Goal: Task Accomplishment & Management: Use online tool/utility

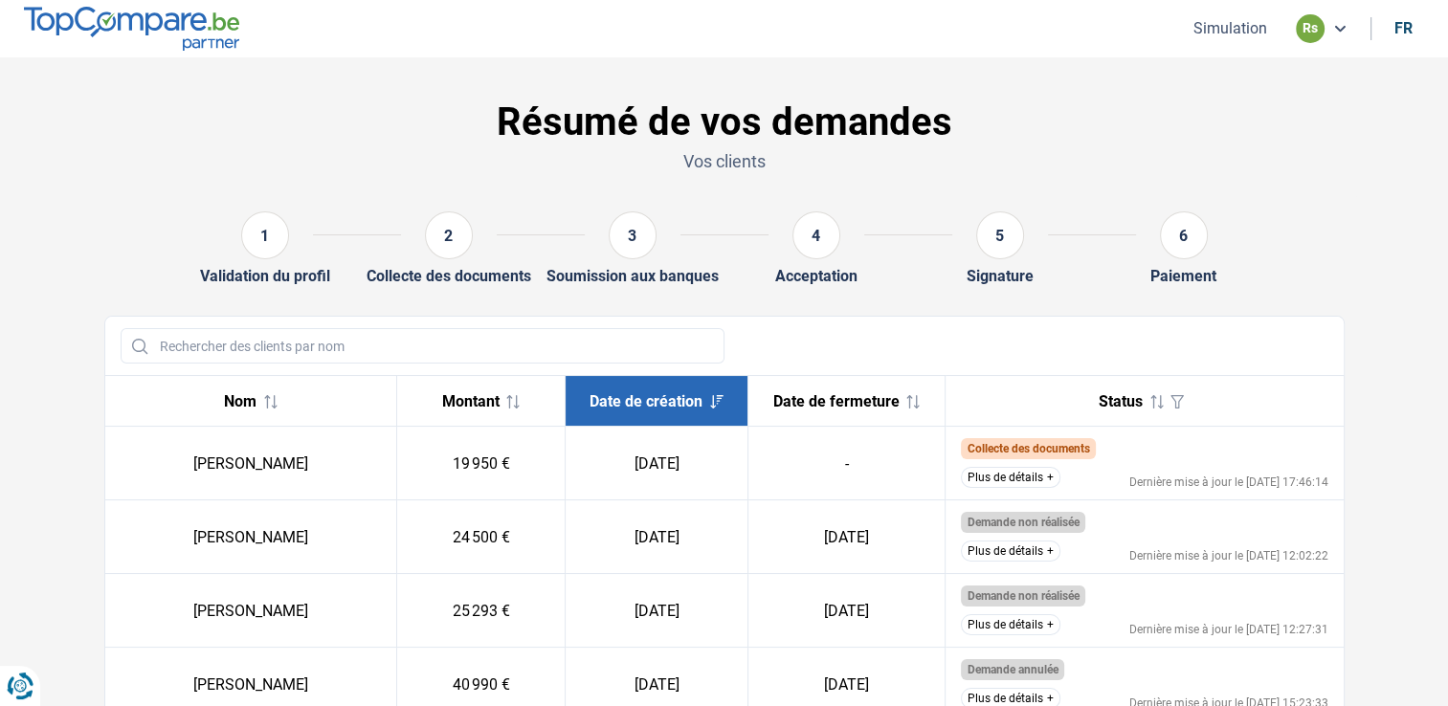
click at [1239, 19] on button "Simulation" at bounding box center [1229, 28] width 85 height 20
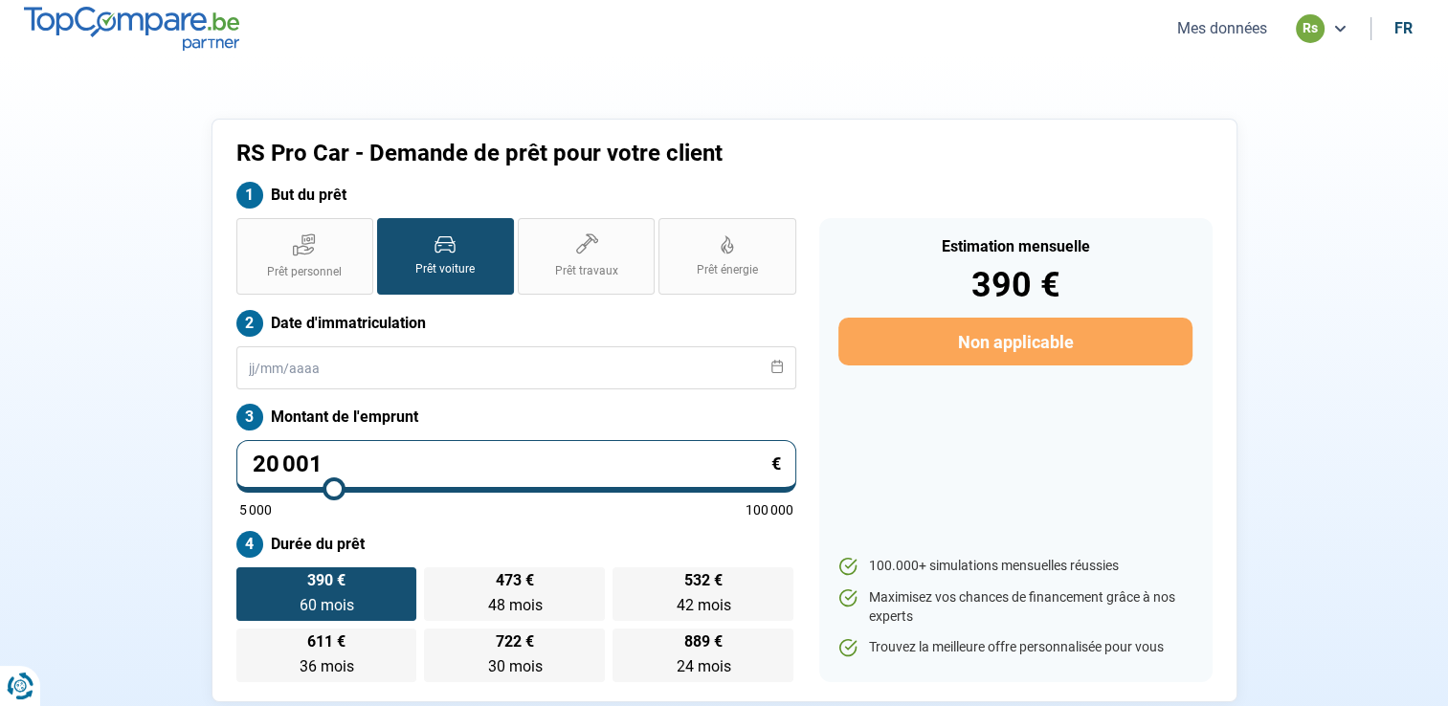
click at [436, 476] on input "20 001" at bounding box center [516, 466] width 560 height 53
type input "2 000"
type input "5000"
type input "200"
type input "5000"
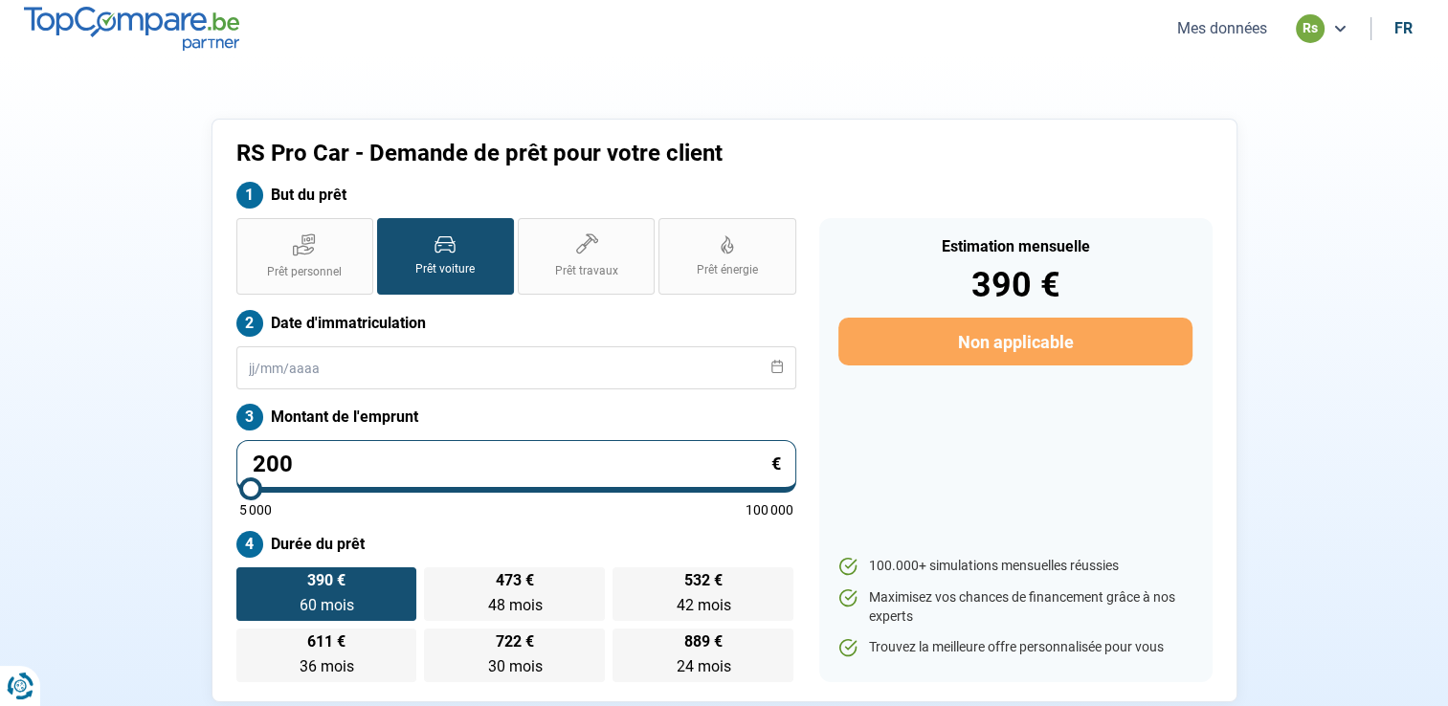
type input "20"
type input "5000"
type input "2"
type input "5000"
type input "0"
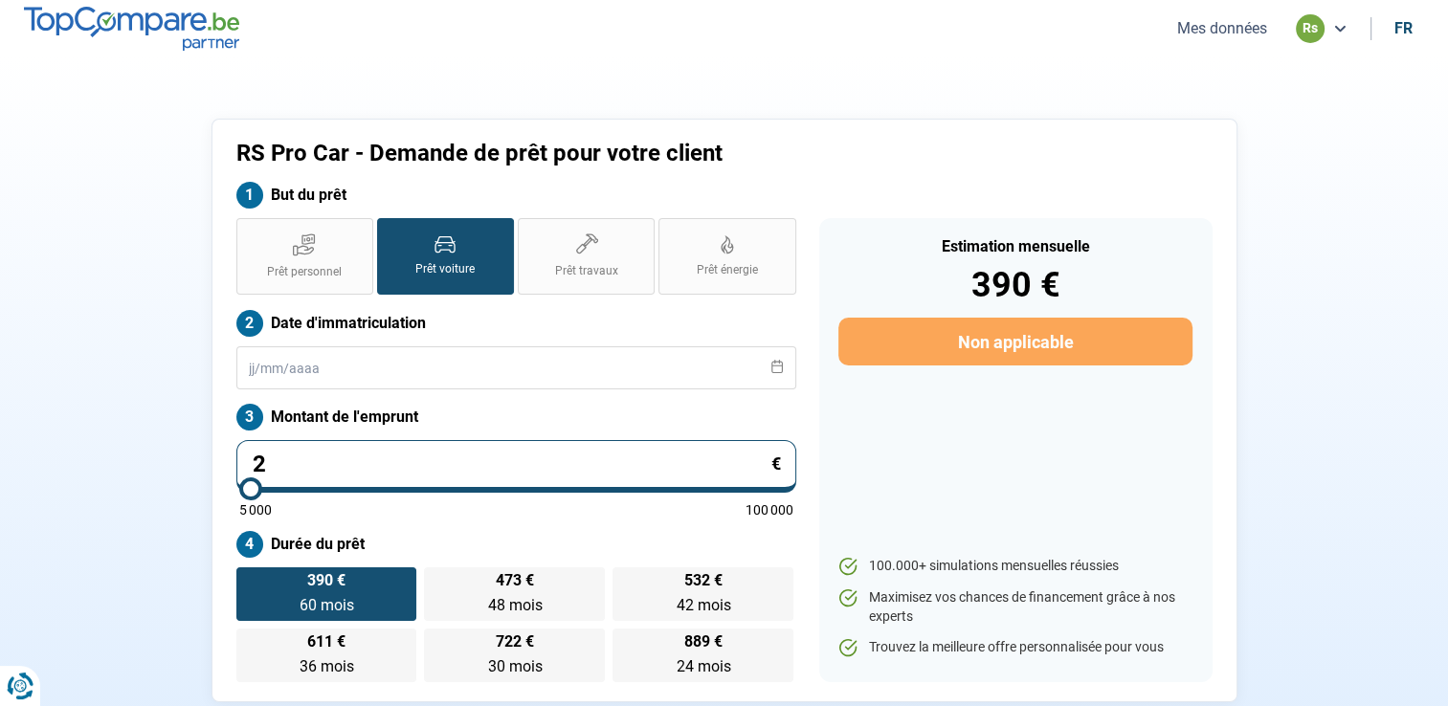
type input "5000"
type input "2"
type input "5000"
type input "25"
type input "5000"
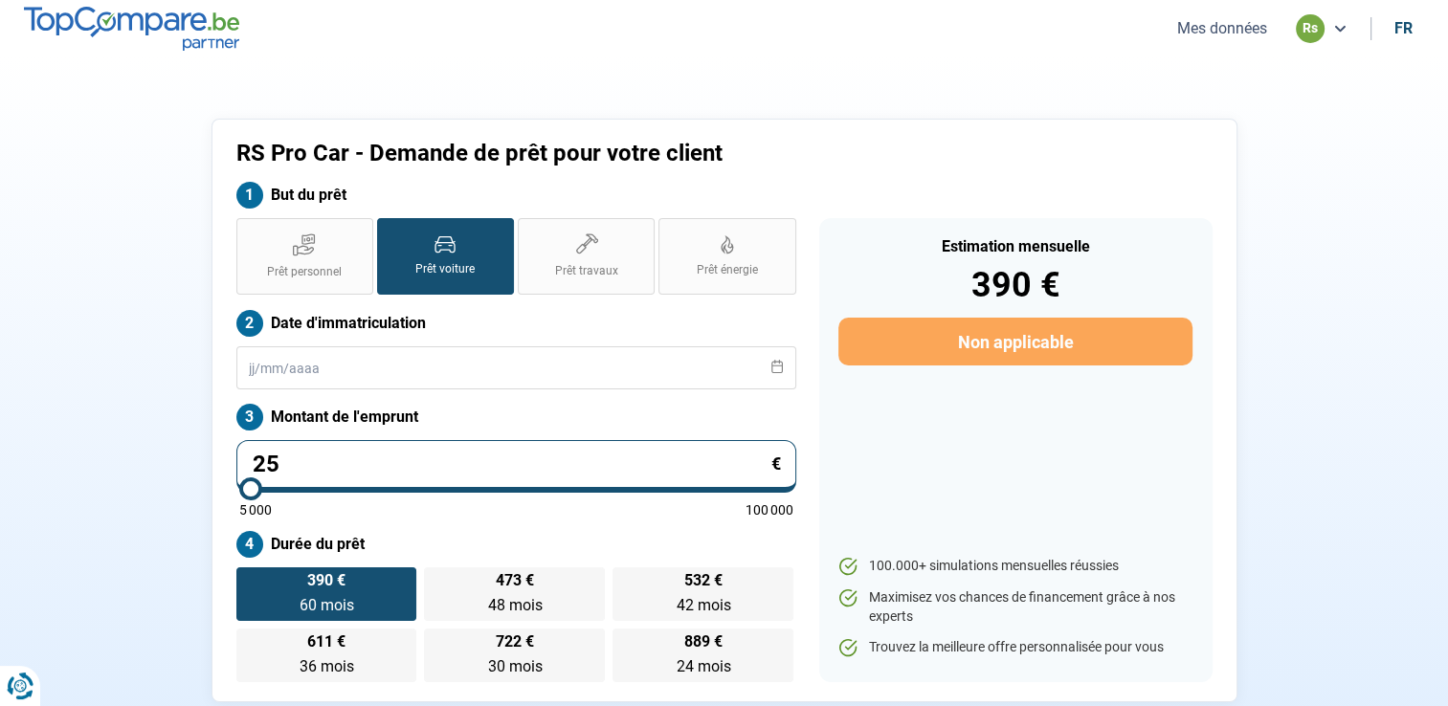
type input "259"
type input "5000"
type input "2 595"
type input "5000"
type input "25 950"
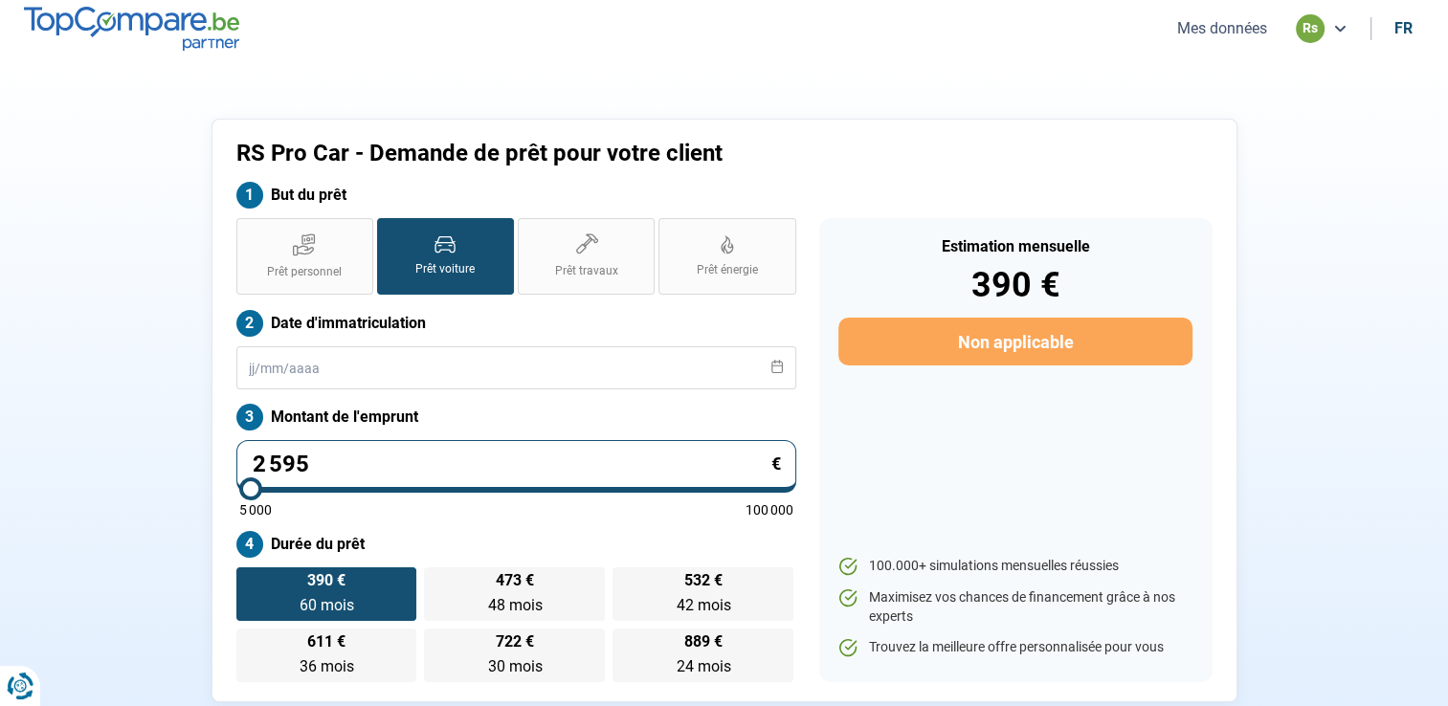
type input "26000"
type input "25 950"
type input "26000"
click at [343, 255] on label "Prêt personnel" at bounding box center [304, 256] width 137 height 77
click at [249, 231] on input "Prêt personnel" at bounding box center [242, 224] width 12 height 12
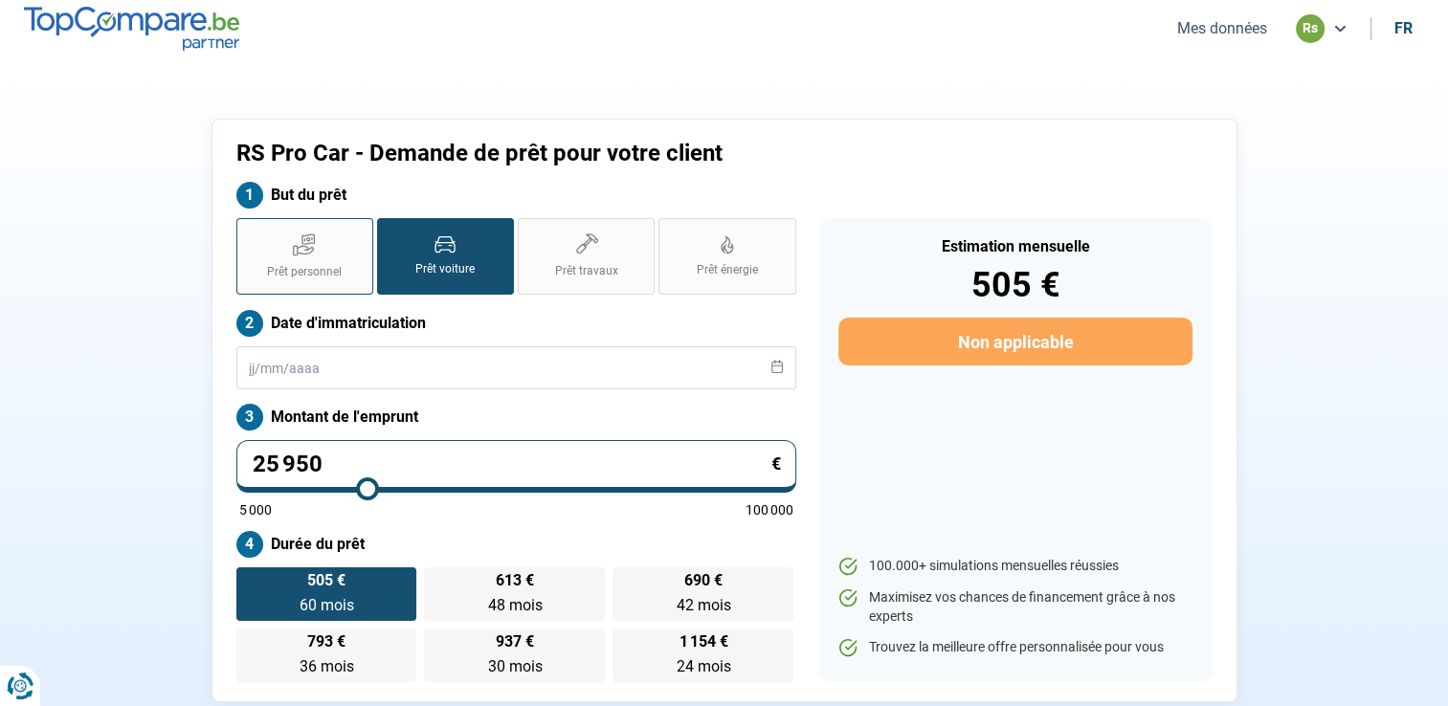
radio input "true"
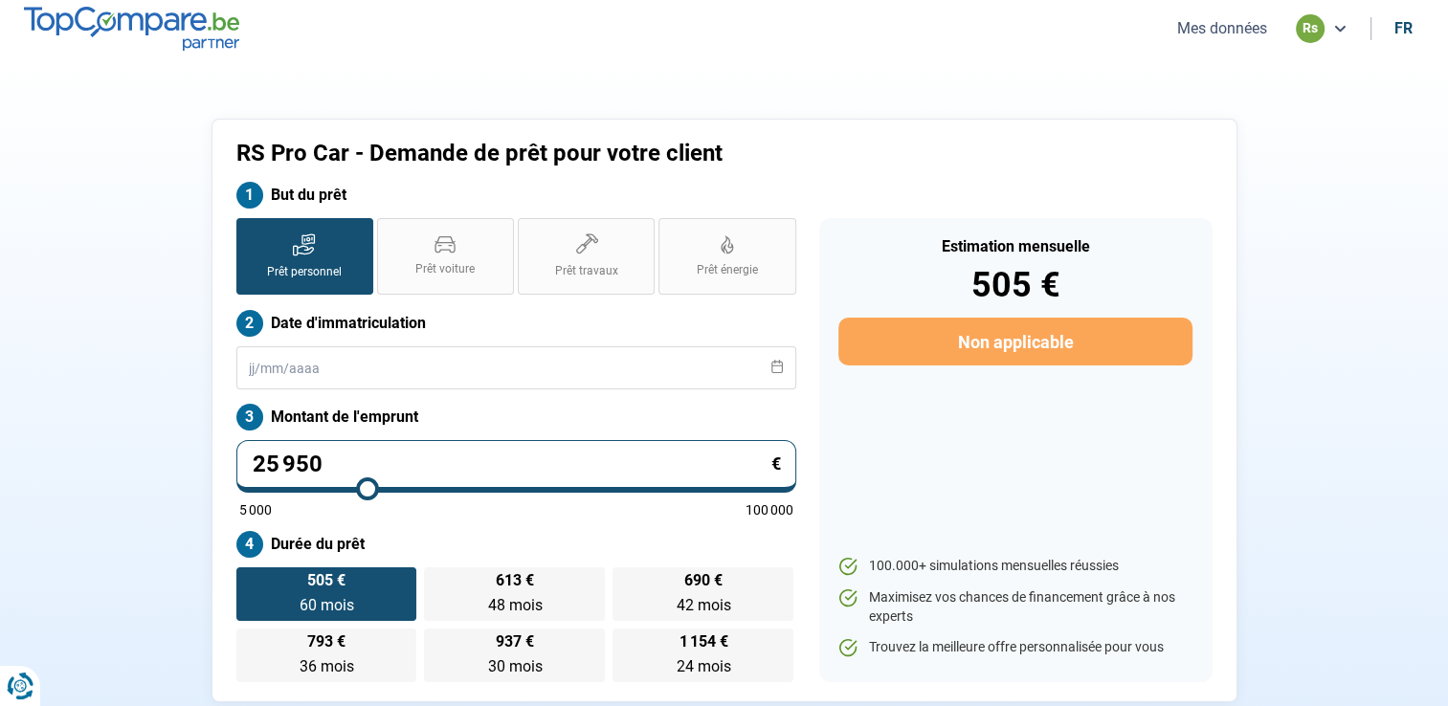
radio input "false"
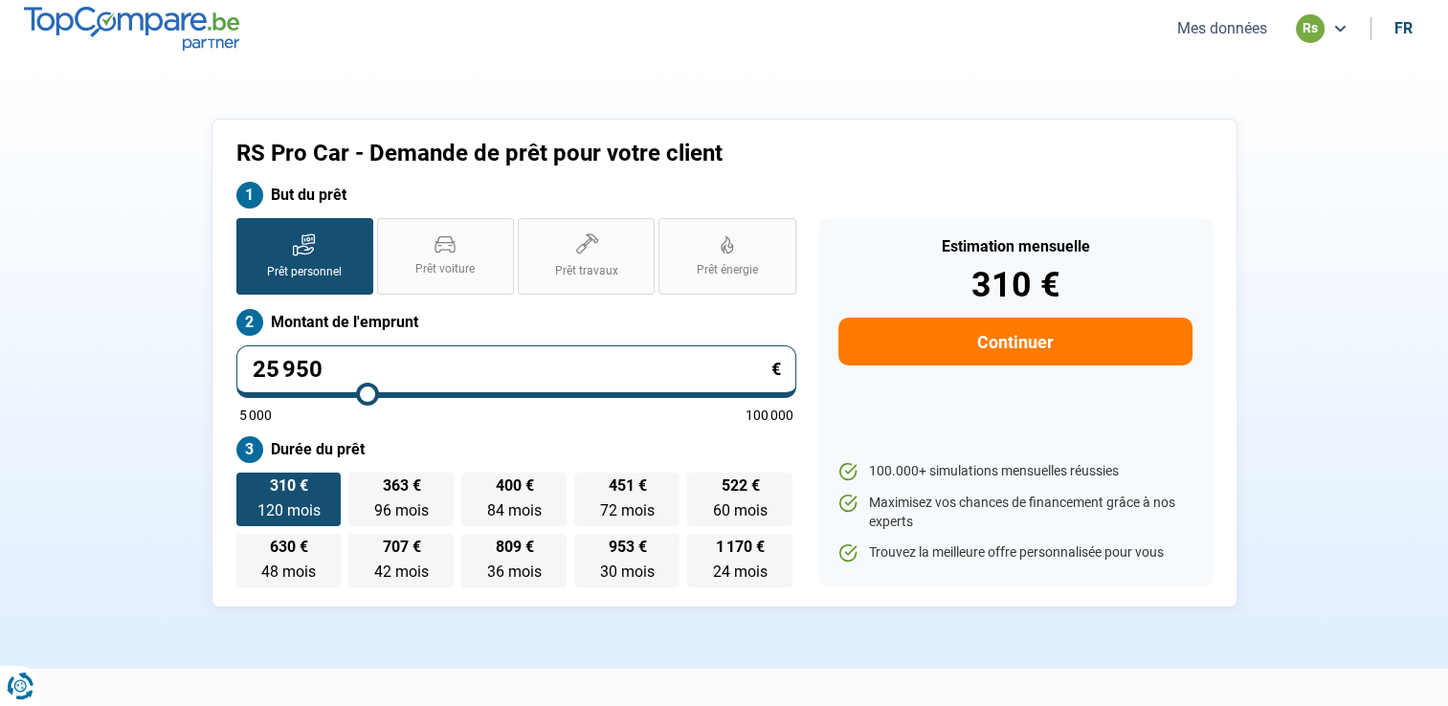
click at [341, 362] on input "25 950" at bounding box center [516, 371] width 560 height 53
type input "2 595"
type input "5000"
type input "259"
type input "5000"
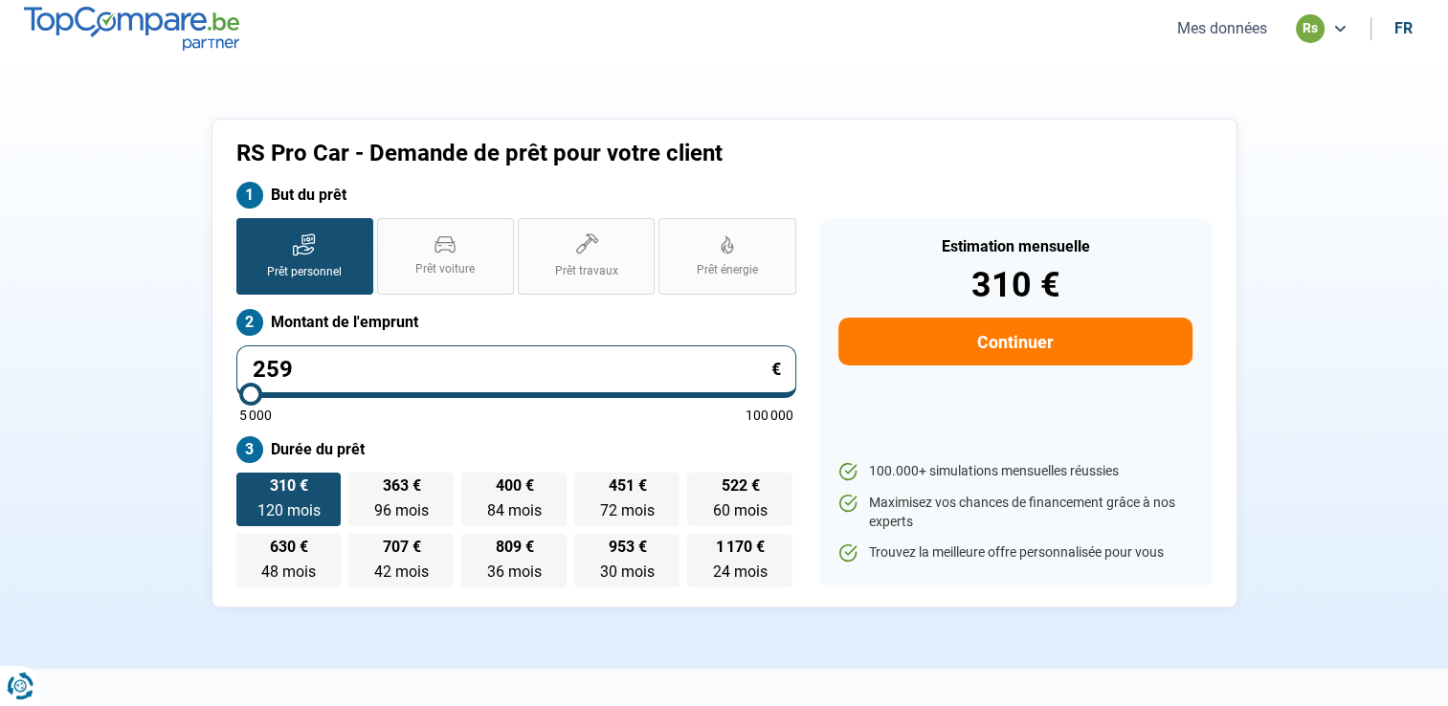
type input "25"
type input "5000"
type input "2"
type input "5000"
type input "20"
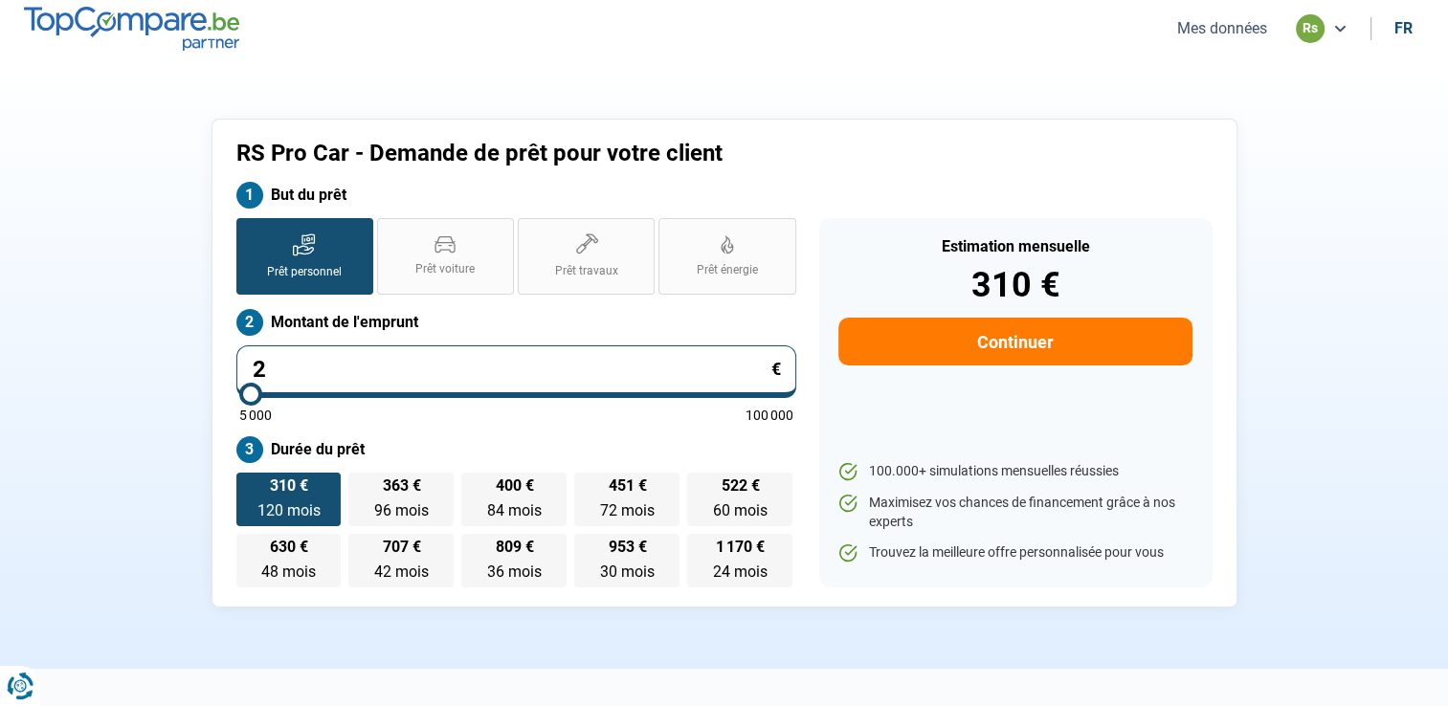
type input "5000"
type input "200"
type input "5000"
type input "2 000"
type input "5000"
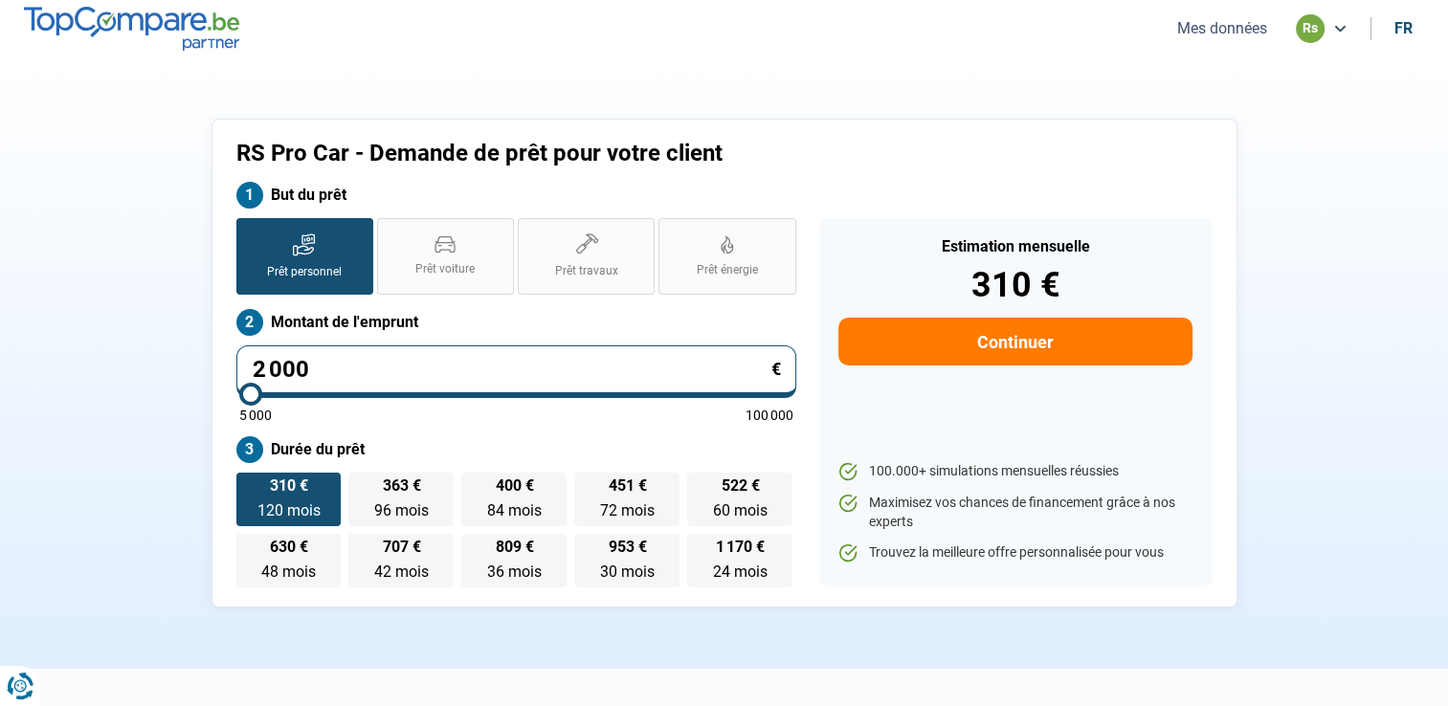
type input "20 000"
type input "20000"
type input "20 000"
radio input "true"
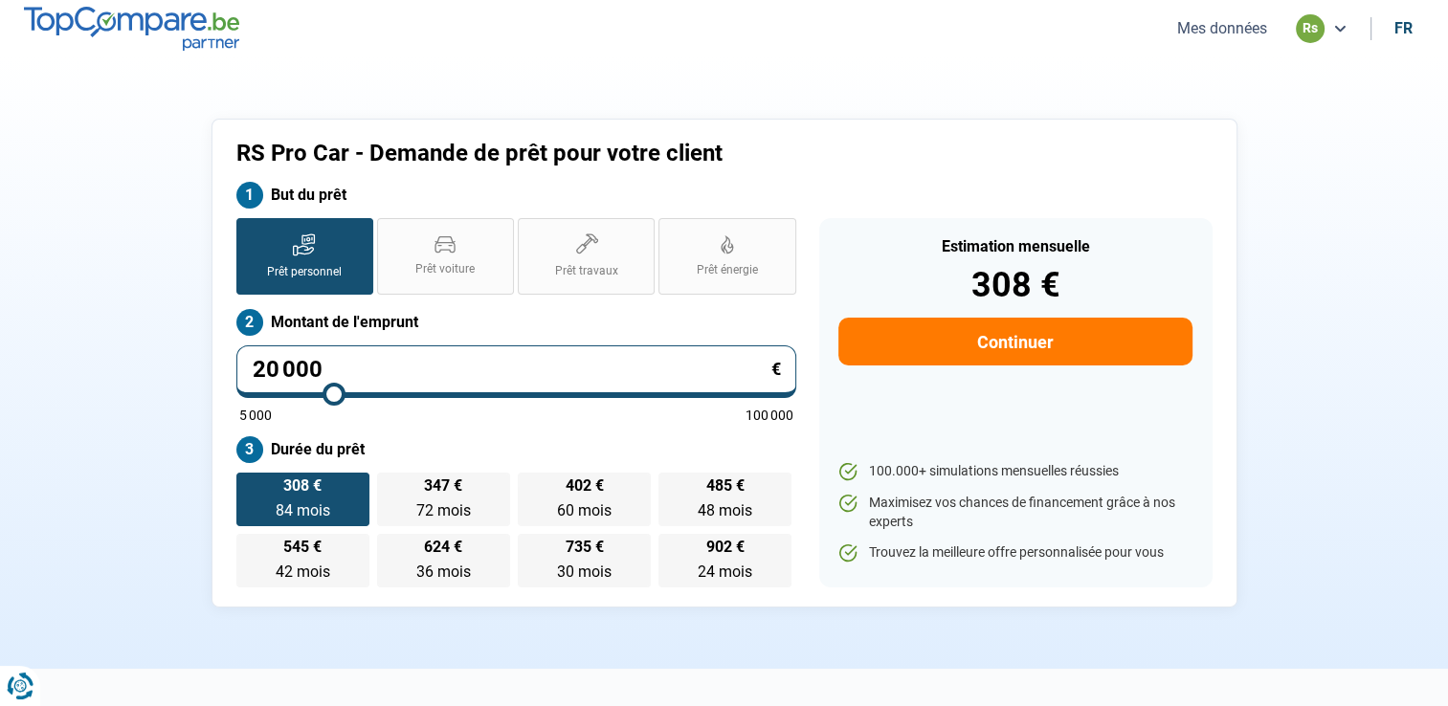
click at [321, 489] on span "308 €" at bounding box center [302, 485] width 38 height 15
click at [249, 485] on input "308 € 84 mois 84 mois" at bounding box center [242, 479] width 12 height 12
click at [321, 489] on span "308 €" at bounding box center [302, 485] width 38 height 15
click at [249, 485] on input "308 € 84 mois 84 mois" at bounding box center [242, 479] width 12 height 12
click at [325, 364] on input "20 000" at bounding box center [516, 371] width 560 height 53
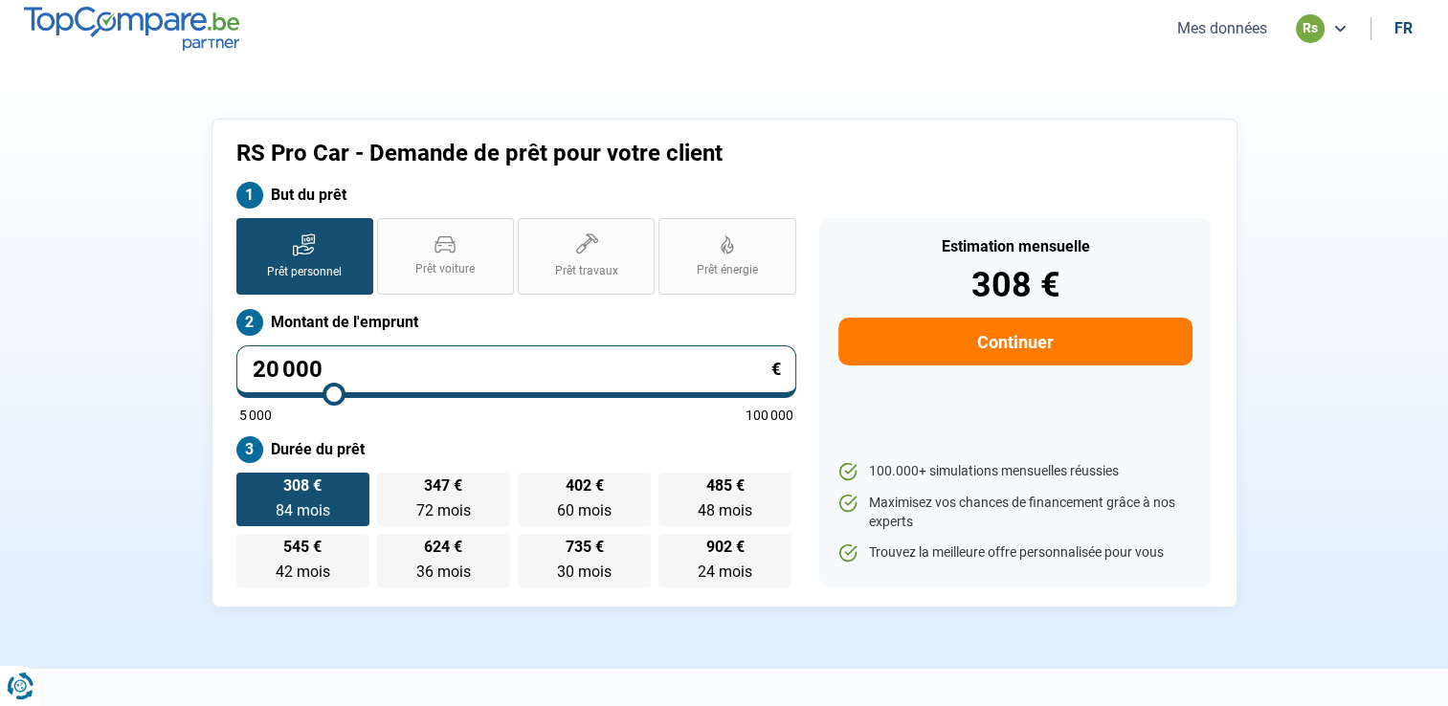
type input "2 000"
type input "5000"
type input "20 001"
type input "20000"
type input "20 001"
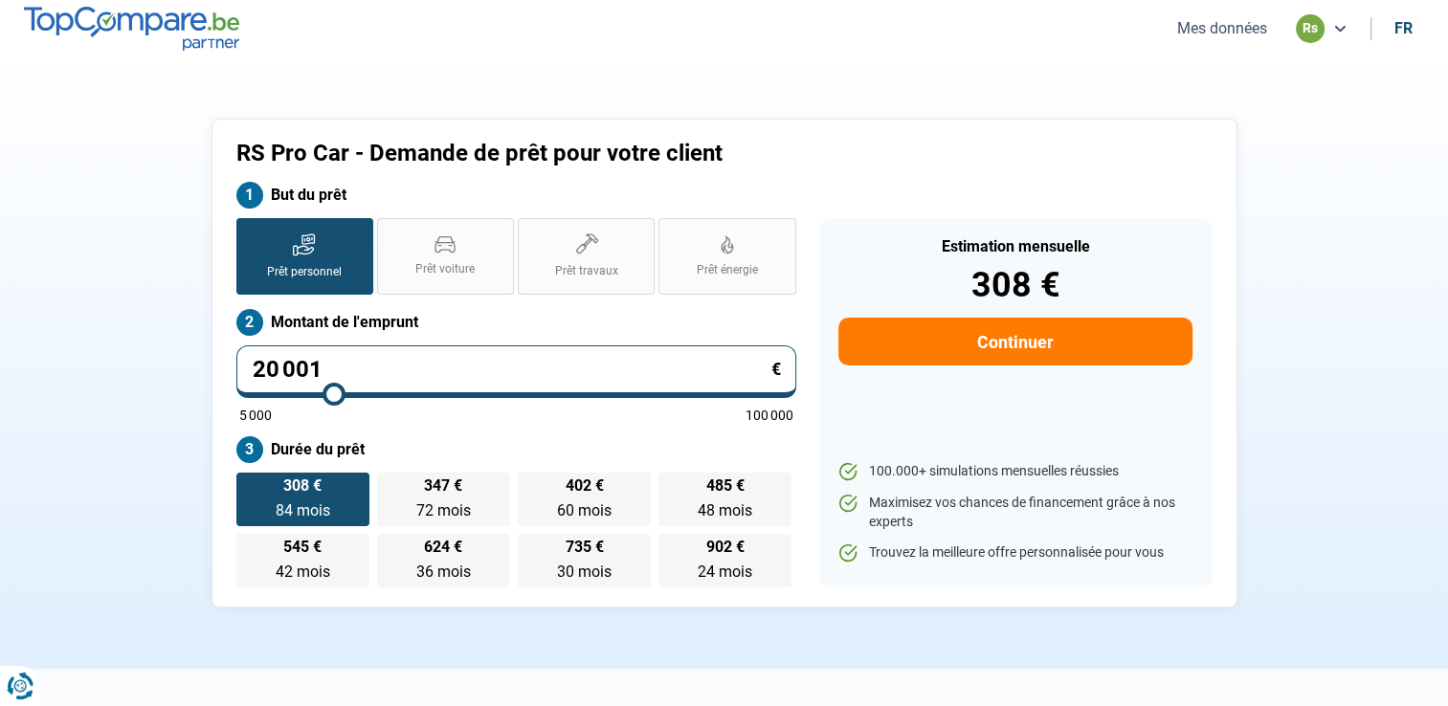
click at [349, 364] on input "20 001" at bounding box center [516, 371] width 560 height 53
type input "20000"
radio input "false"
click at [343, 413] on div "5 000 100 000" at bounding box center [516, 415] width 554 height 13
